Goal: Information Seeking & Learning: Learn about a topic

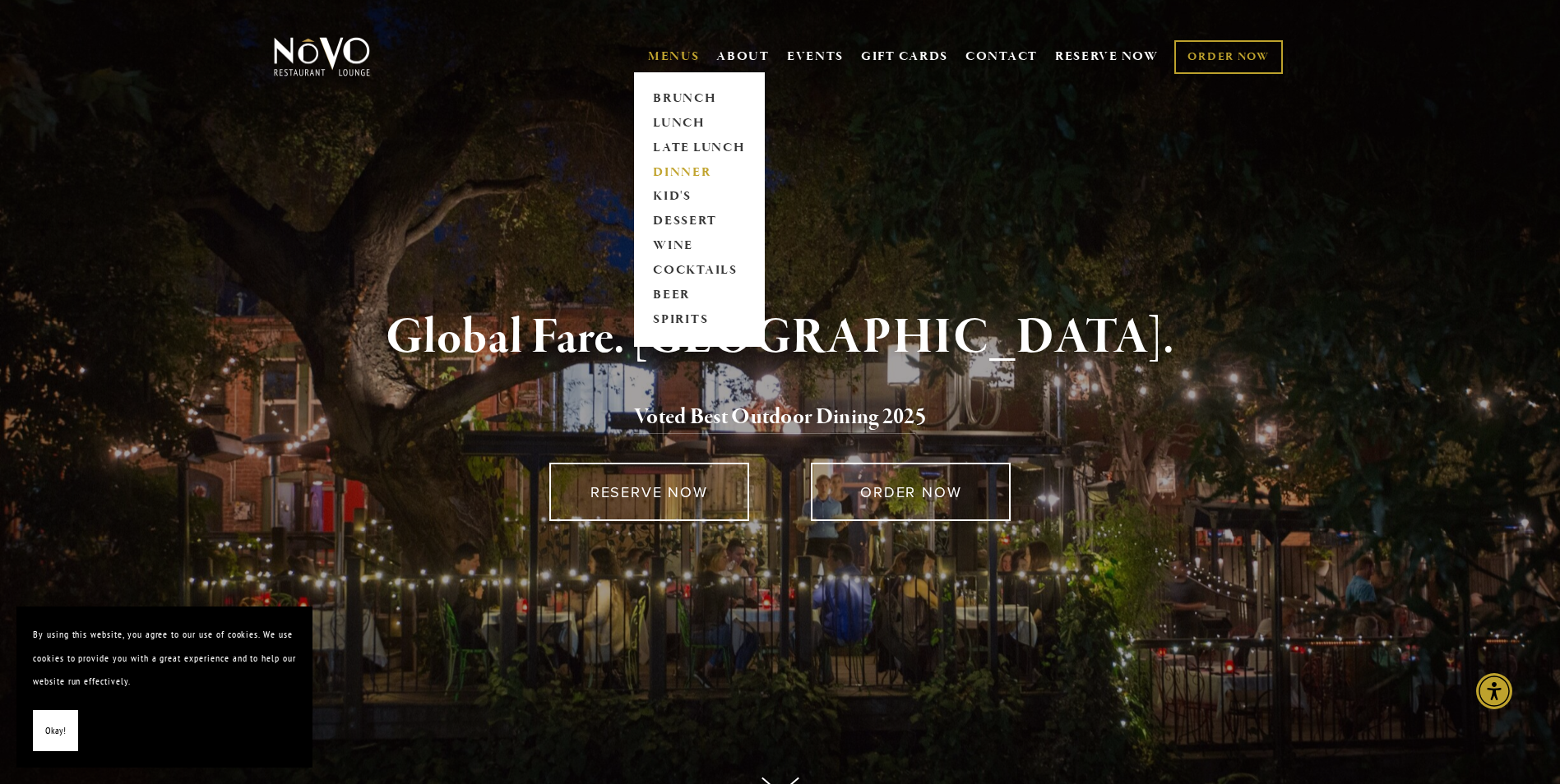
click at [700, 172] on link "DINNER" at bounding box center [699, 172] width 103 height 25
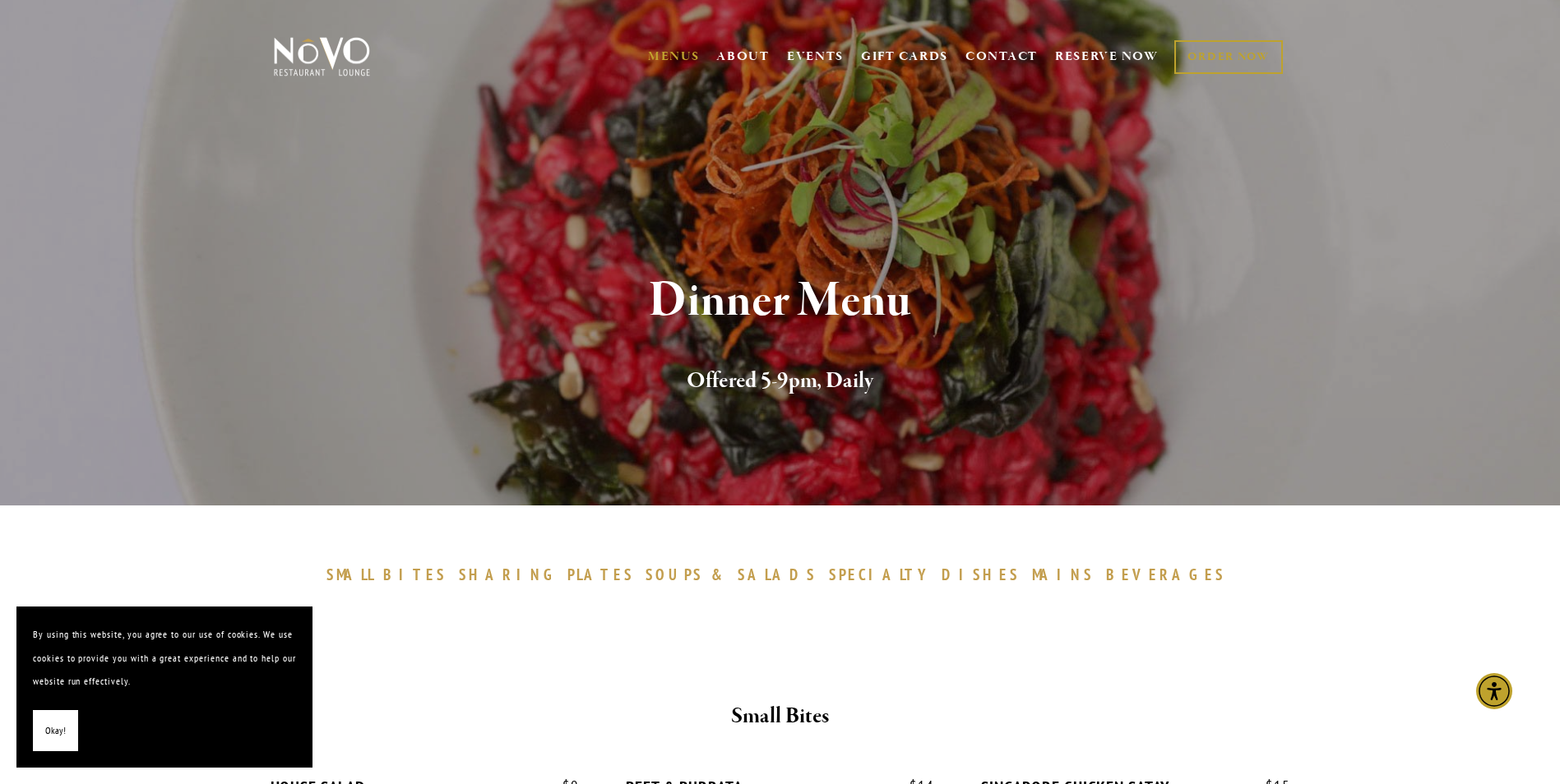
click at [62, 731] on span "Okay!" at bounding box center [55, 731] width 21 height 24
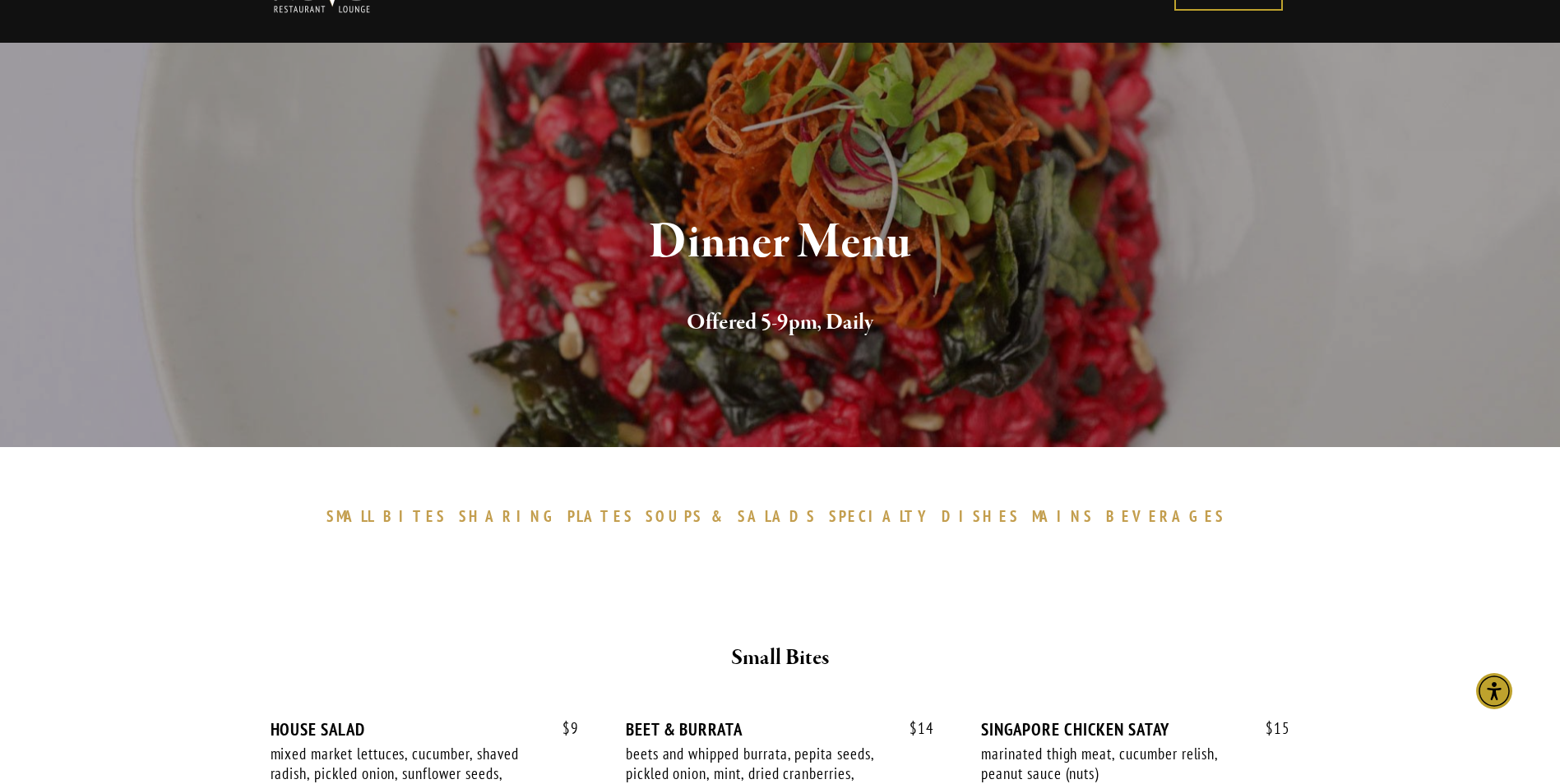
click at [1106, 513] on span "BEVERAGES" at bounding box center [1166, 516] width 120 height 20
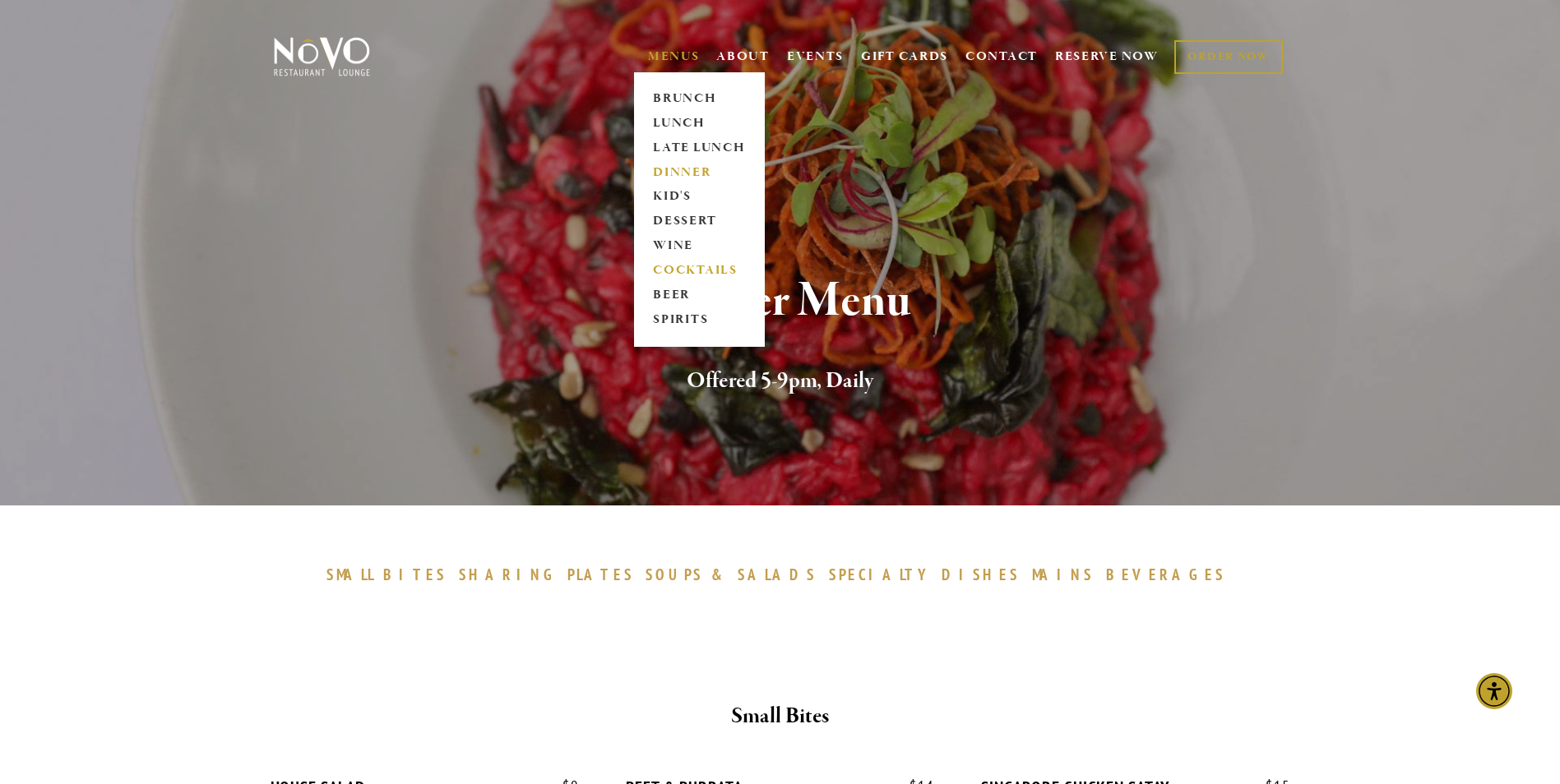
click at [677, 266] on link "COCKTAILS" at bounding box center [699, 271] width 103 height 25
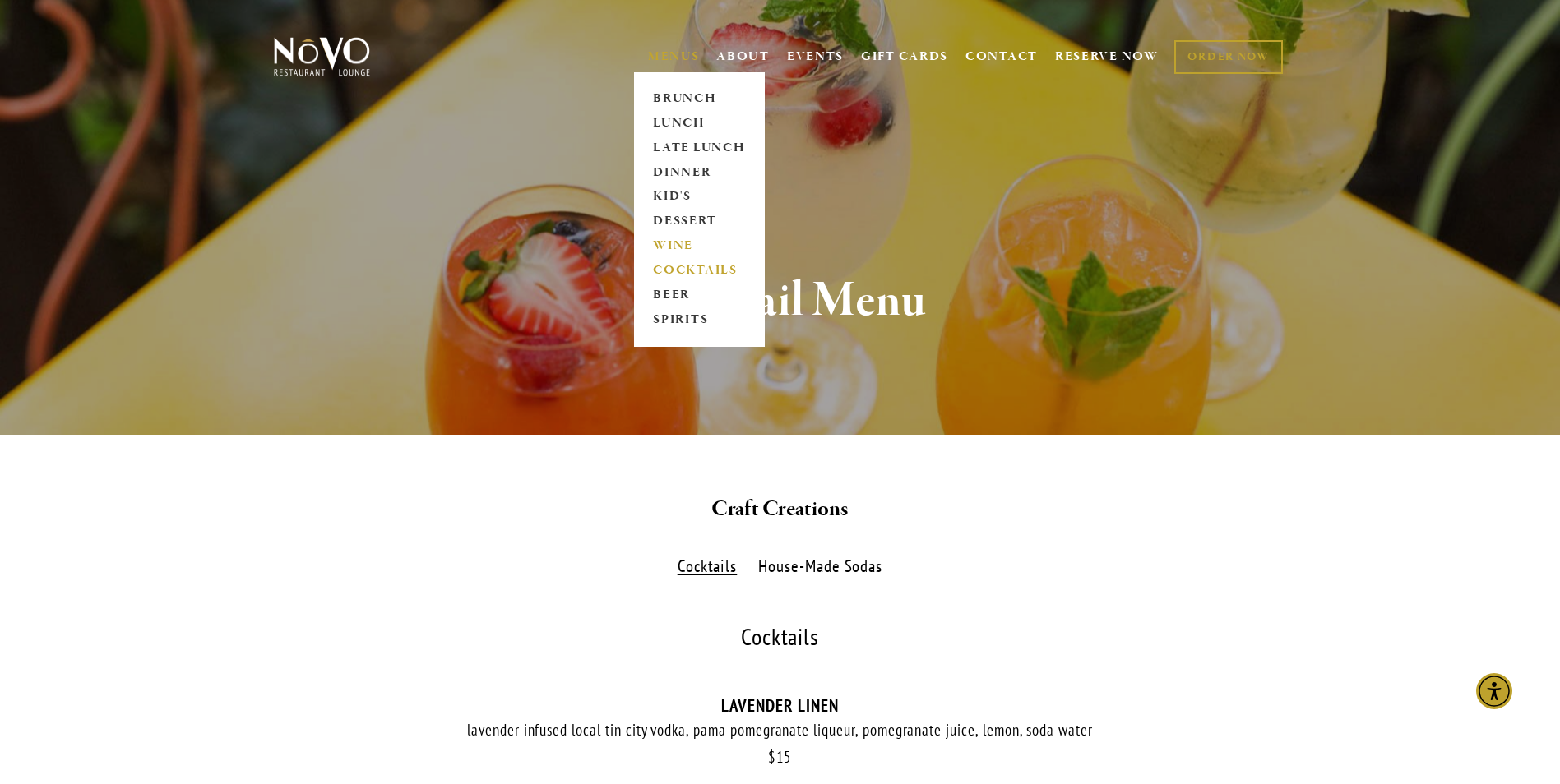
click at [674, 248] on link "WINE" at bounding box center [699, 246] width 103 height 25
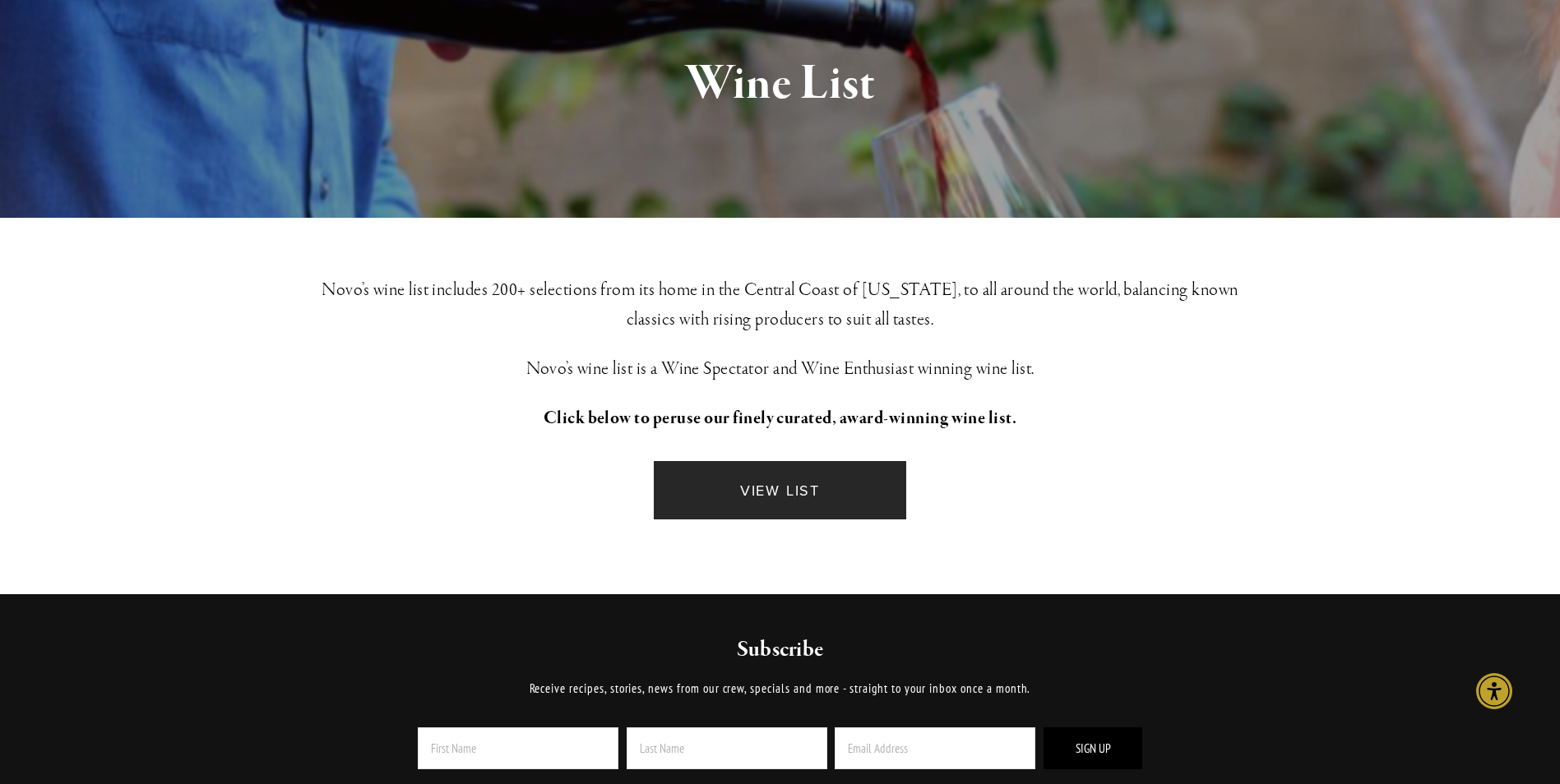
scroll to position [218, 0]
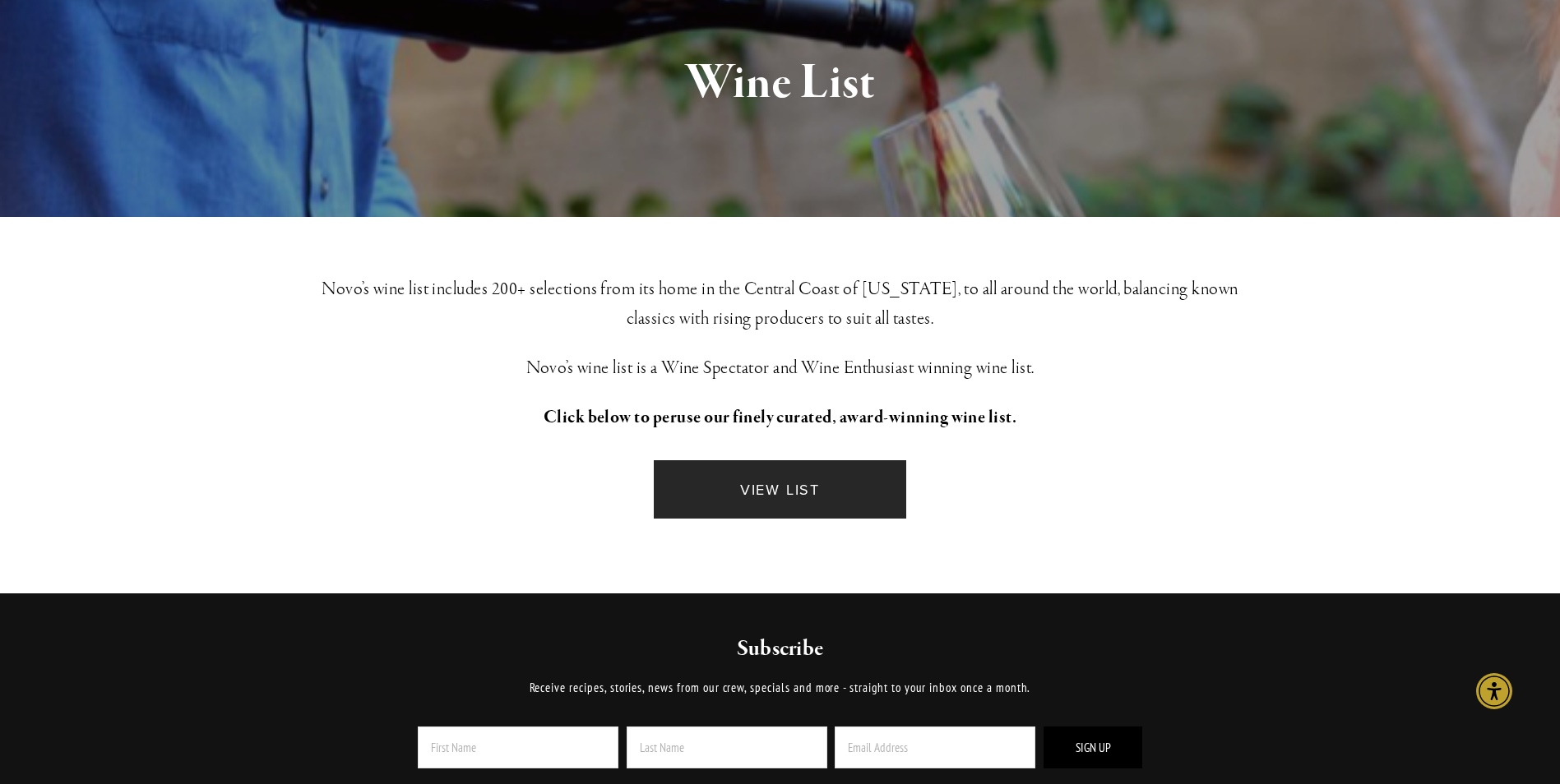
click at [833, 471] on link "VIEW LIST" at bounding box center [780, 490] width 252 height 59
